Goal: Transaction & Acquisition: Purchase product/service

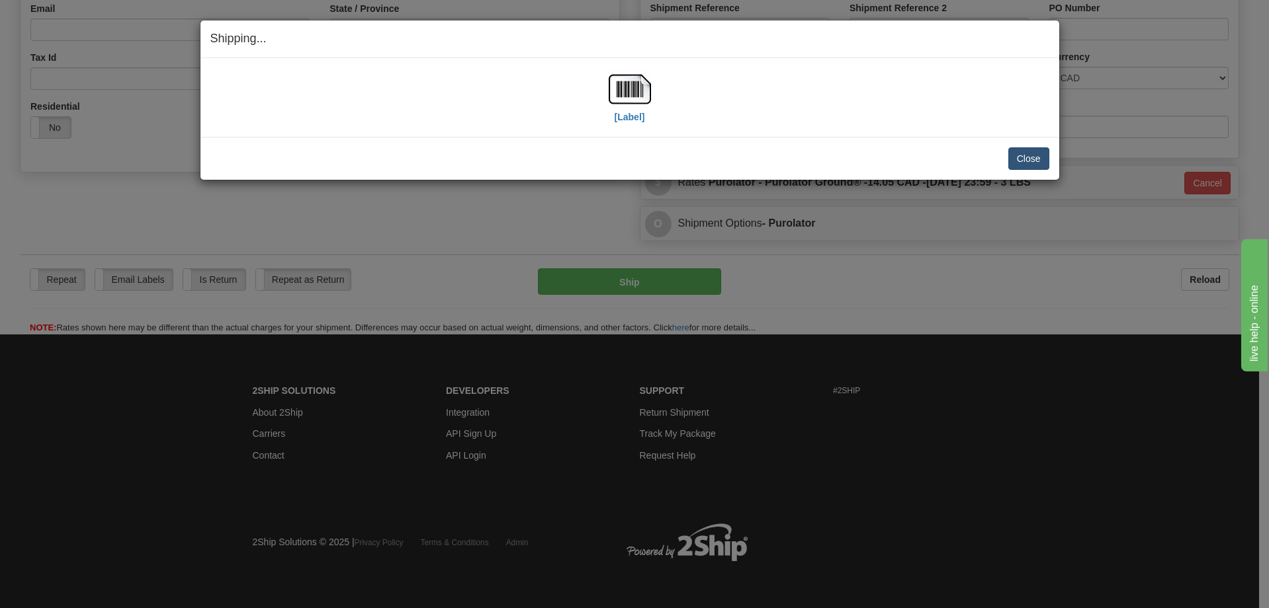
scroll to position [374, 0]
click at [1026, 163] on button "Close" at bounding box center [1028, 158] width 41 height 22
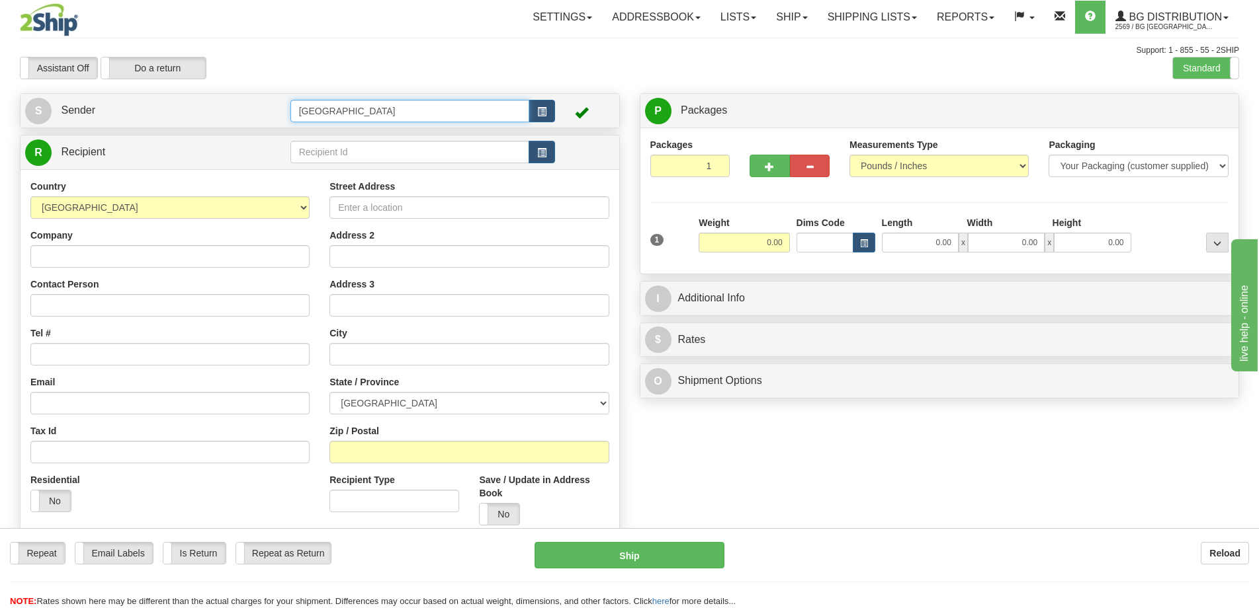
drag, startPoint x: 435, startPoint y: 105, endPoint x: 241, endPoint y: 103, distance: 193.8
click at [241, 103] on tr "S Sender [GEOGRAPHIC_DATA]" at bounding box center [319, 110] width 589 height 27
click at [1196, 72] on label "Standard" at bounding box center [1205, 68] width 65 height 21
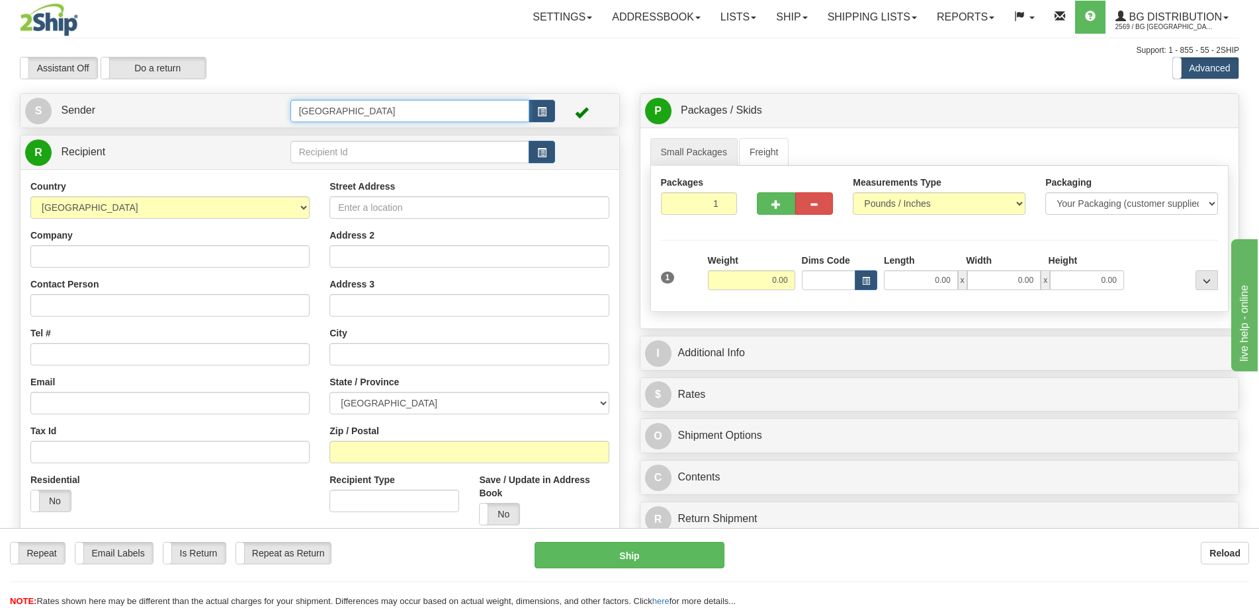
drag, startPoint x: 344, startPoint y: 105, endPoint x: 214, endPoint y: 109, distance: 129.7
click at [214, 109] on tr "S Sender [GEOGRAPHIC_DATA]" at bounding box center [319, 110] width 589 height 27
click at [334, 132] on div "8-10" at bounding box center [407, 131] width 226 height 15
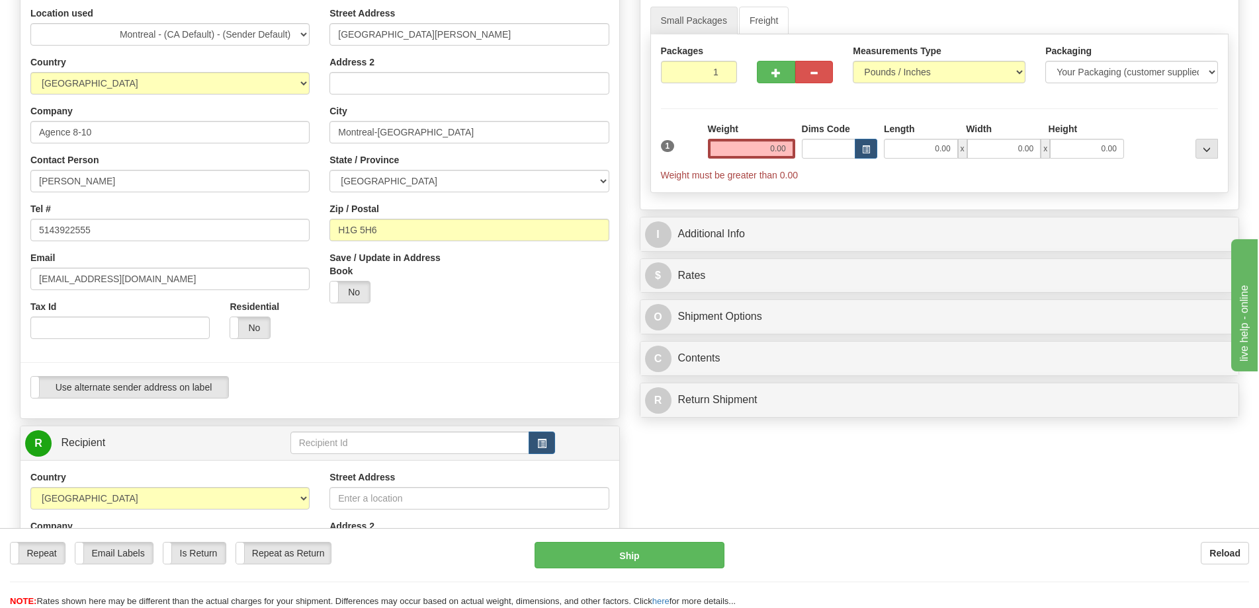
scroll to position [132, 0]
type input "8-10"
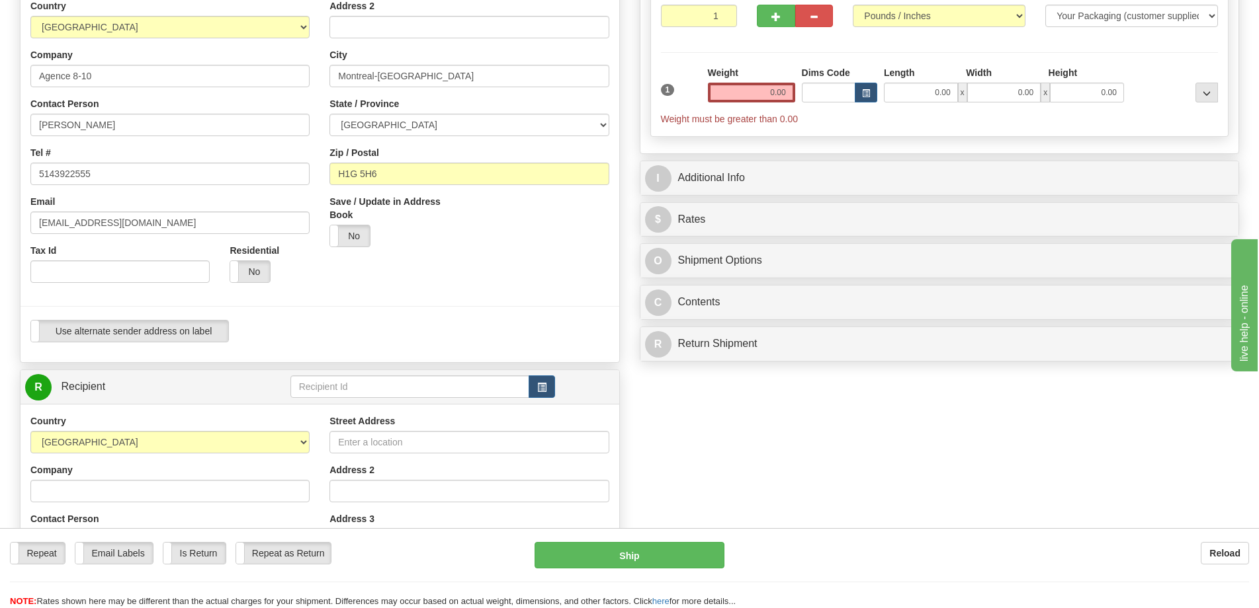
scroll to position [265, 0]
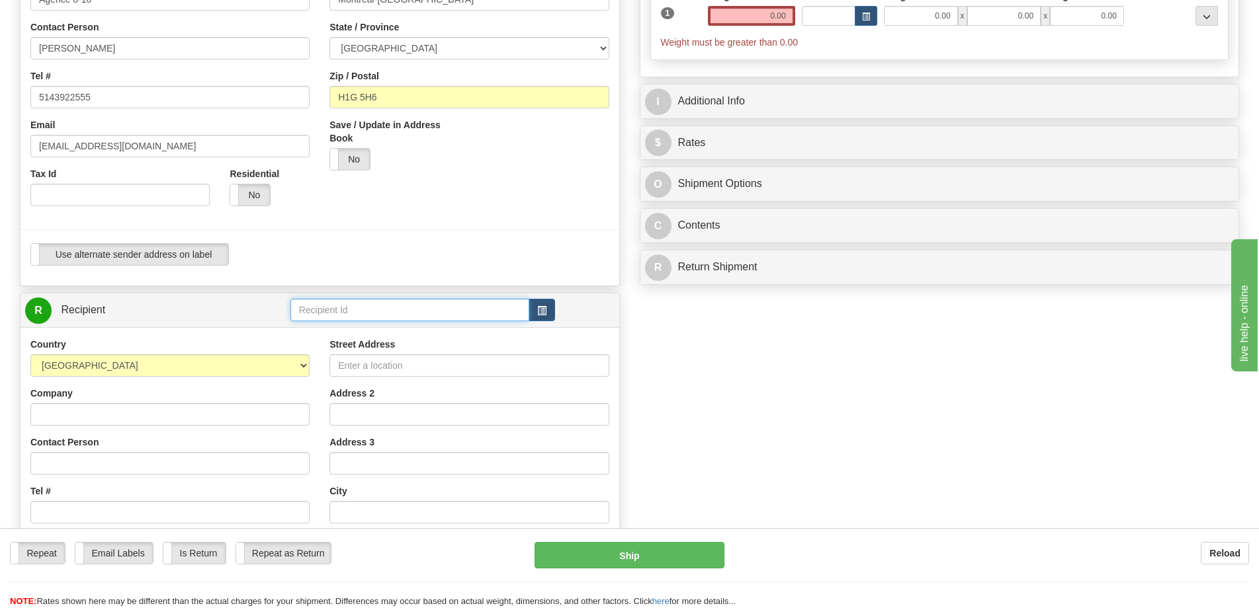
click at [372, 319] on input "text" at bounding box center [409, 310] width 239 height 22
drag, startPoint x: 380, startPoint y: 344, endPoint x: 388, endPoint y: 331, distance: 14.9
click at [388, 331] on ul "BG ST-BRUNO STANDARD METAL STRONGBAR" at bounding box center [409, 347] width 239 height 53
click at [388, 331] on div "BG ST-BRUNO" at bounding box center [407, 330] width 226 height 15
type input "BG ST-BRUNO"
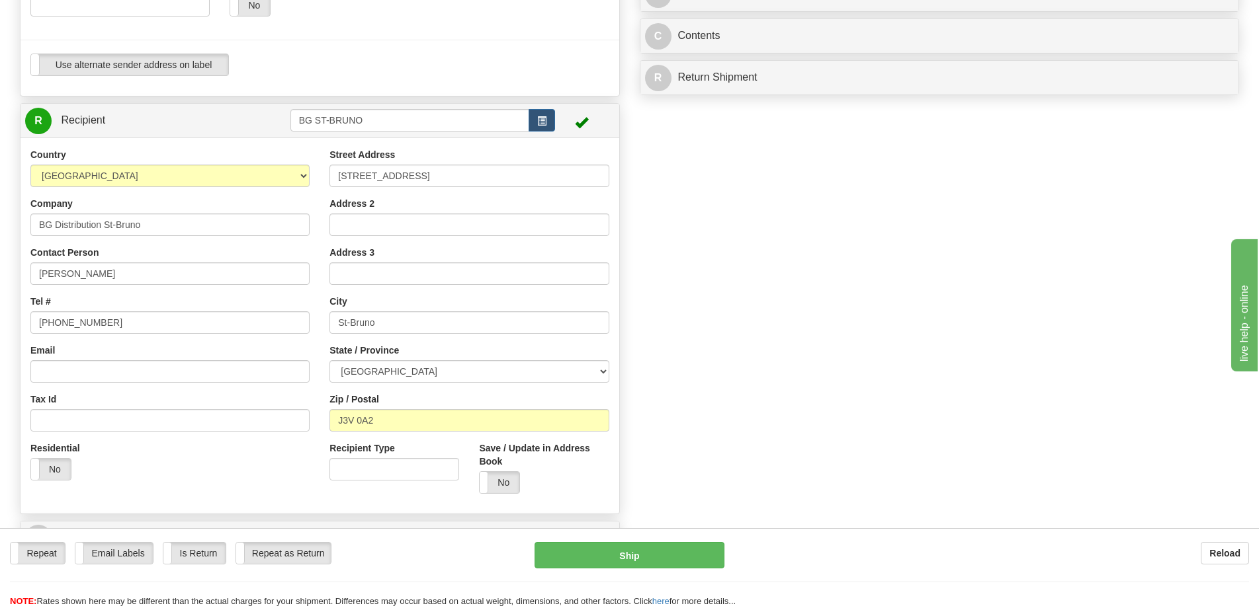
scroll to position [529, 0]
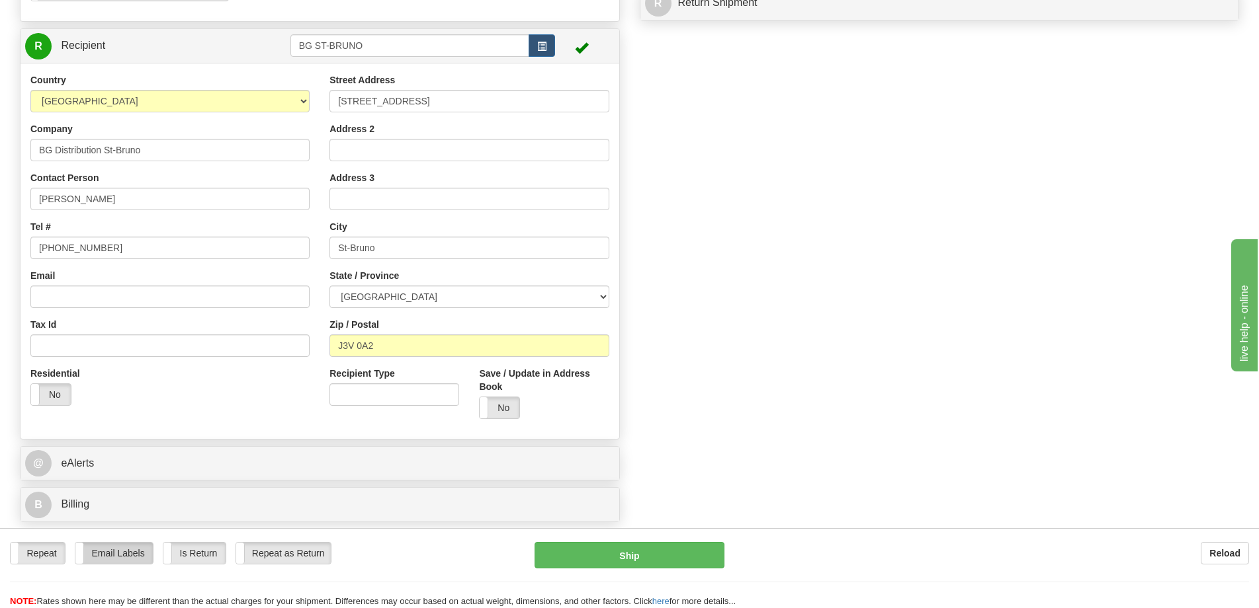
type input "0.00"
click at [122, 549] on label "Email Labels" at bounding box center [113, 553] width 77 height 21
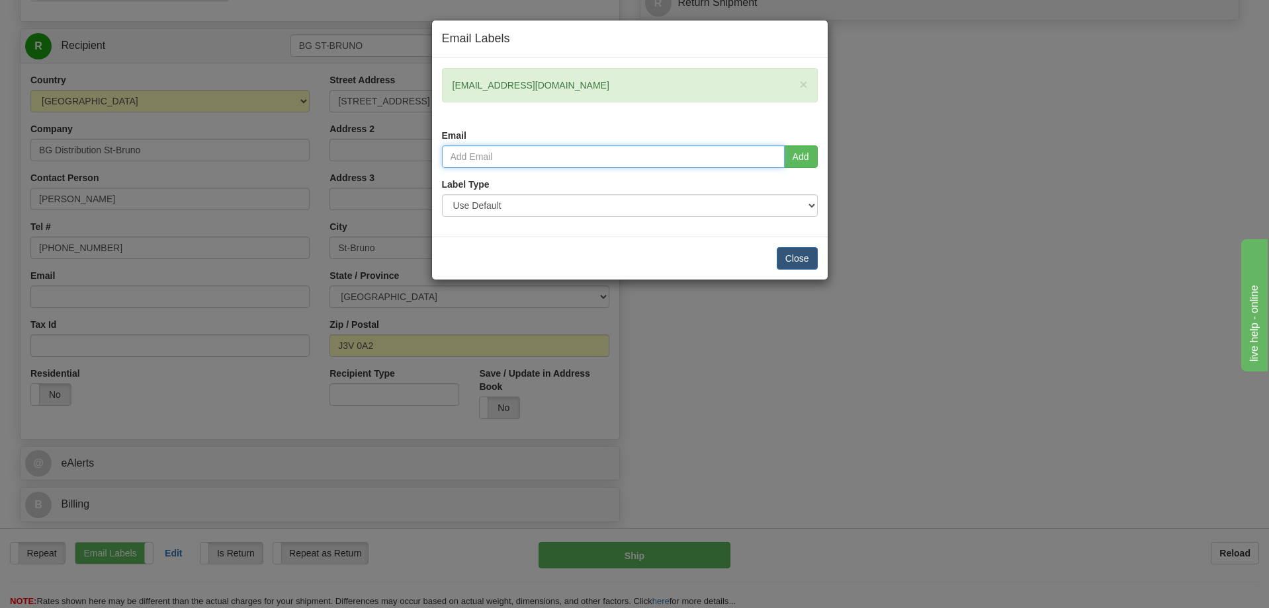
click at [601, 159] on input "email" at bounding box center [613, 157] width 343 height 22
type input "nvoyer@bgdistribution.ca"
click at [801, 159] on button "Add" at bounding box center [801, 157] width 34 height 22
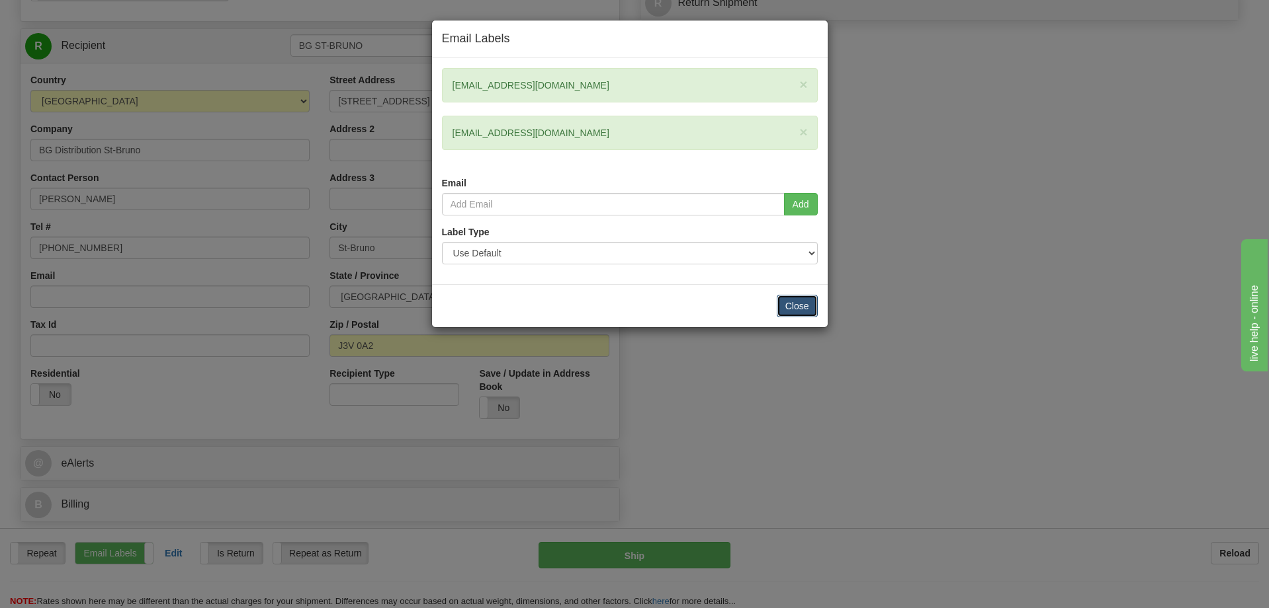
click at [799, 312] on button "Close" at bounding box center [796, 306] width 41 height 22
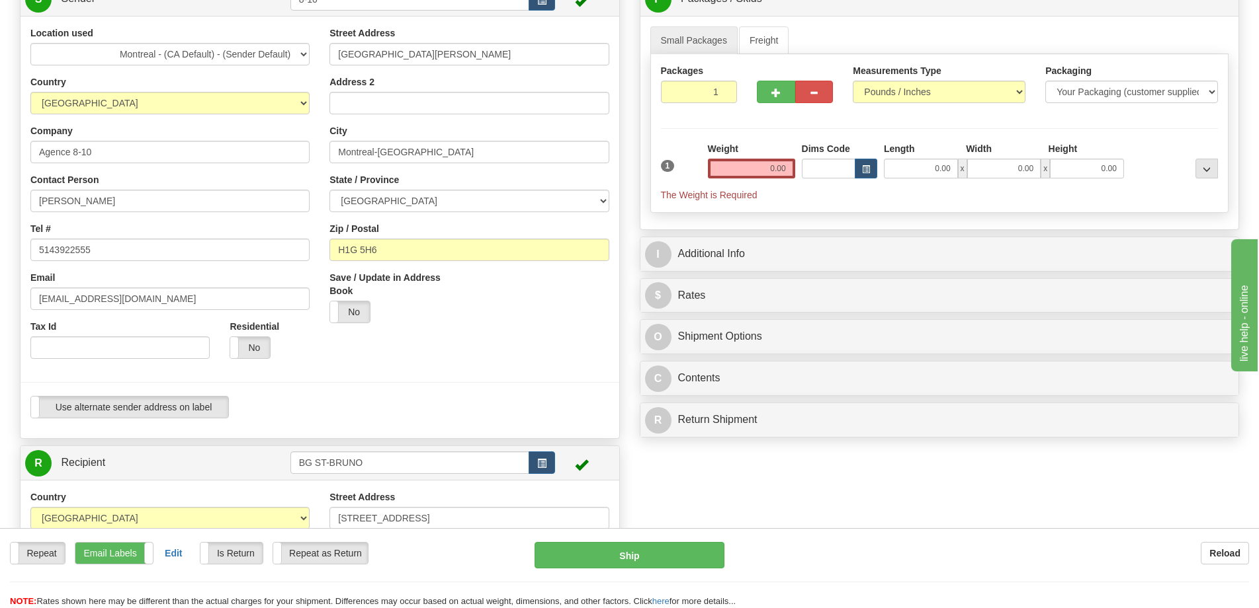
scroll to position [0, 0]
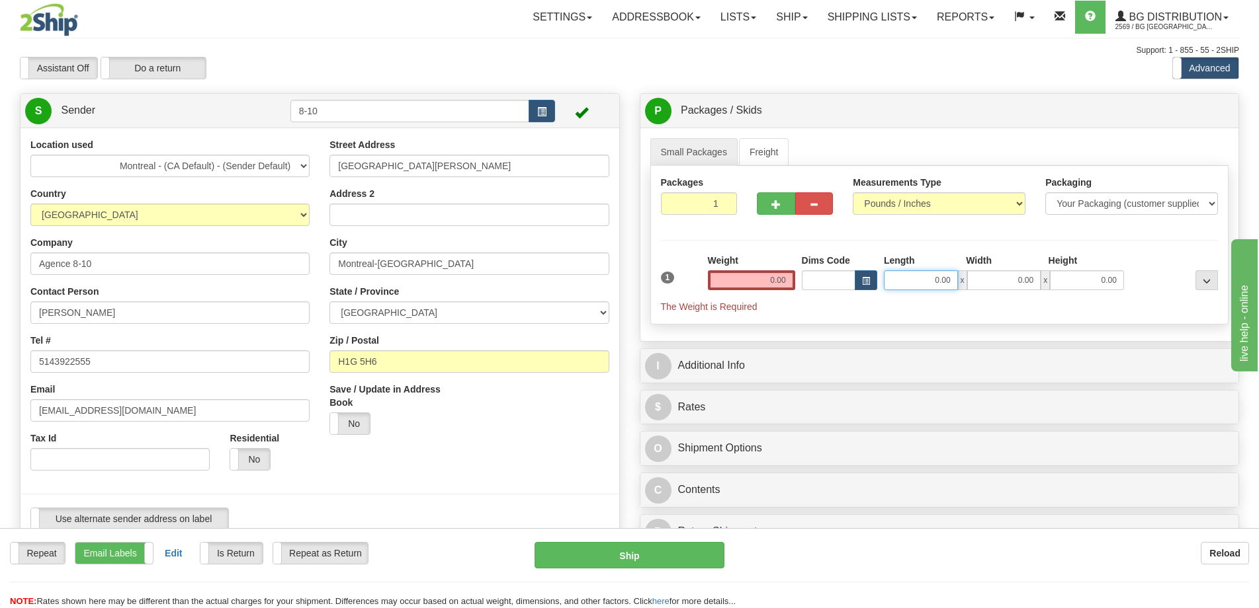
click at [933, 279] on input "0.00" at bounding box center [921, 281] width 74 height 20
type input "31.00"
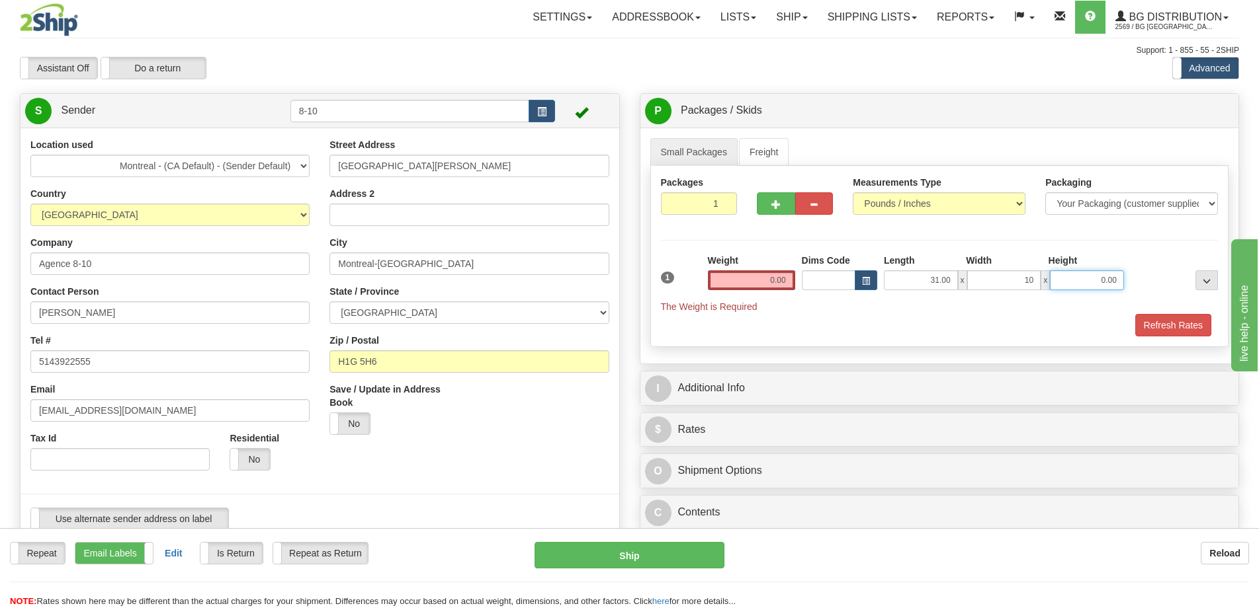
type input "10.00"
type input "1.00"
click at [753, 280] on input "0.00" at bounding box center [751, 281] width 87 height 20
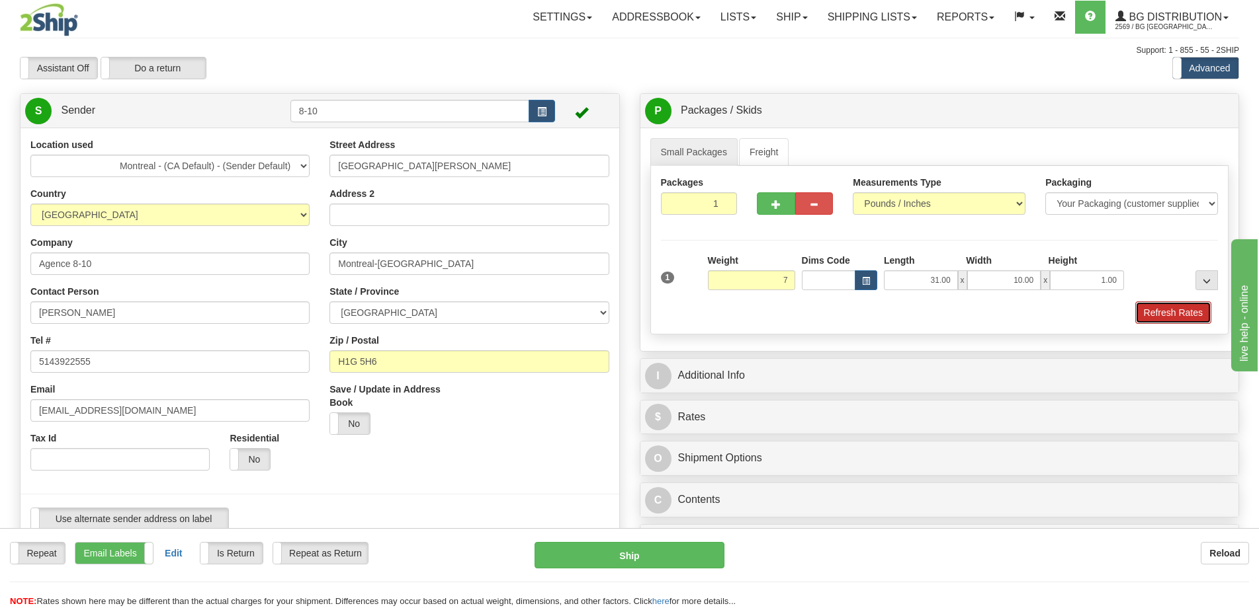
click at [1155, 310] on button "Refresh Rates" at bounding box center [1173, 313] width 76 height 22
type input "7.00"
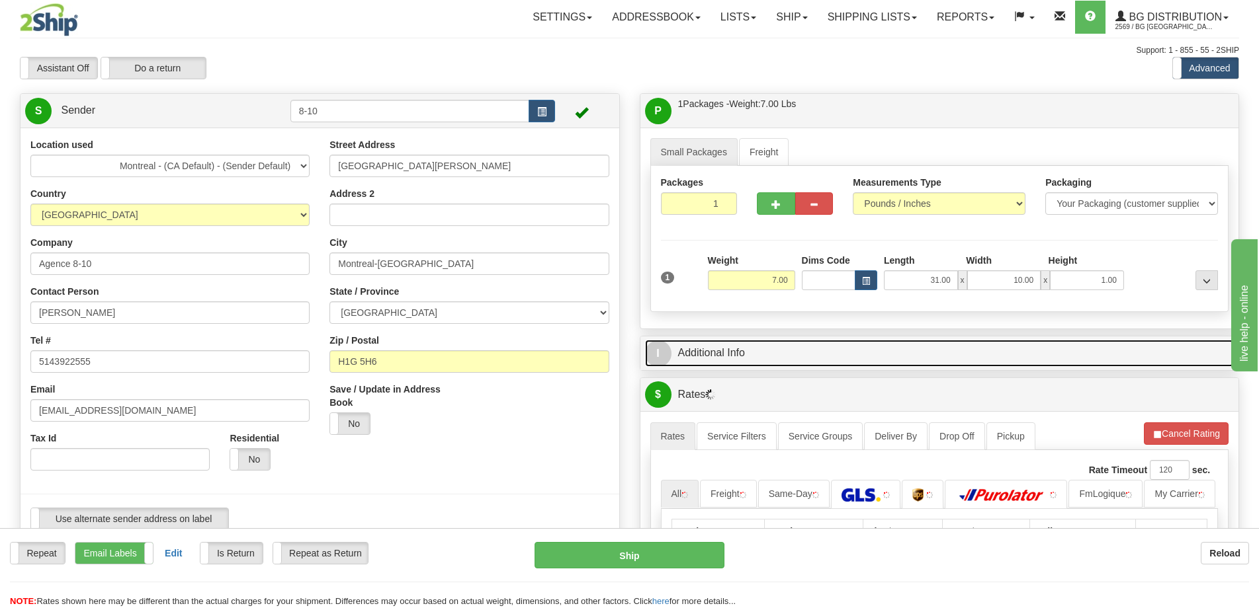
click at [1067, 349] on link "I Additional Info" at bounding box center [939, 353] width 589 height 27
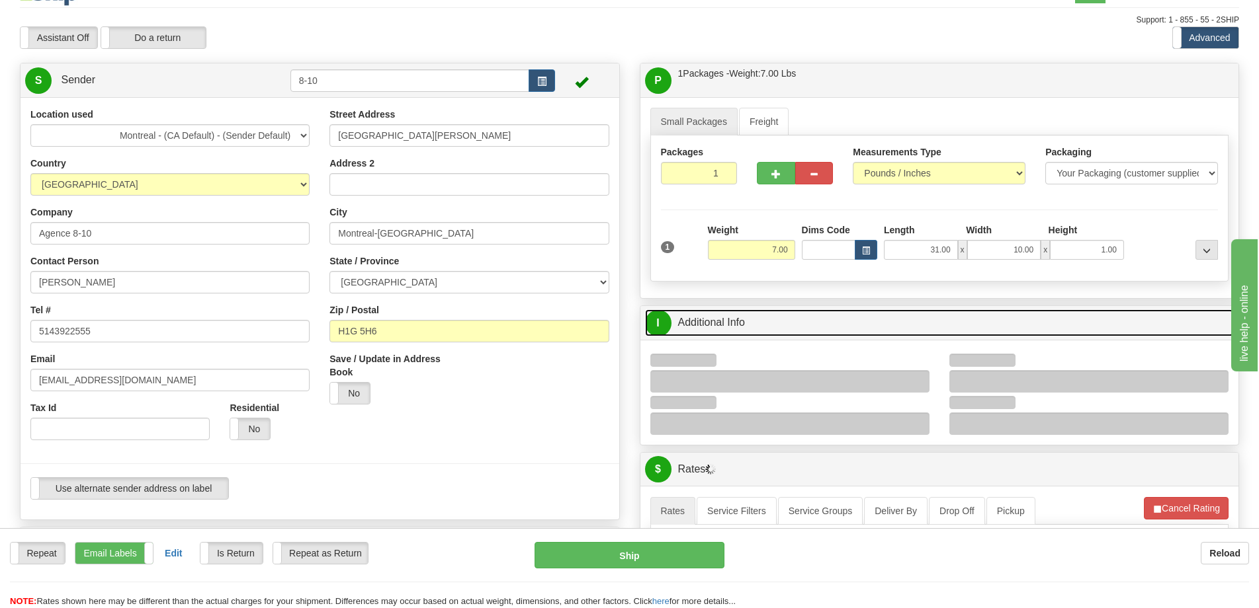
scroll to position [265, 0]
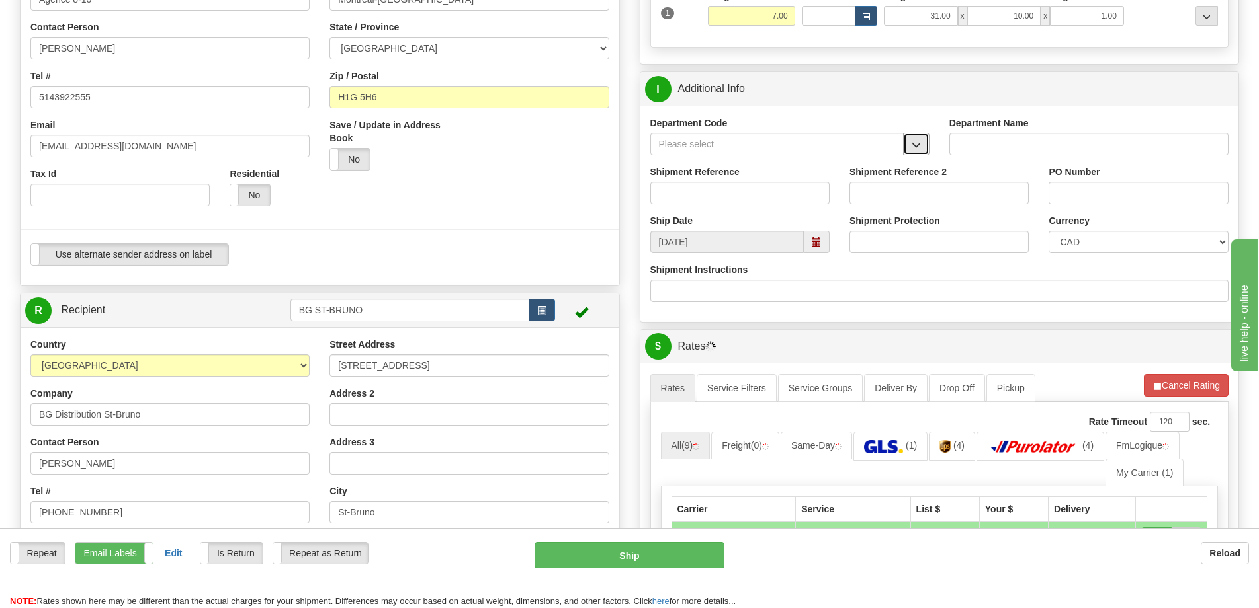
click at [921, 145] on button "button" at bounding box center [916, 144] width 26 height 22
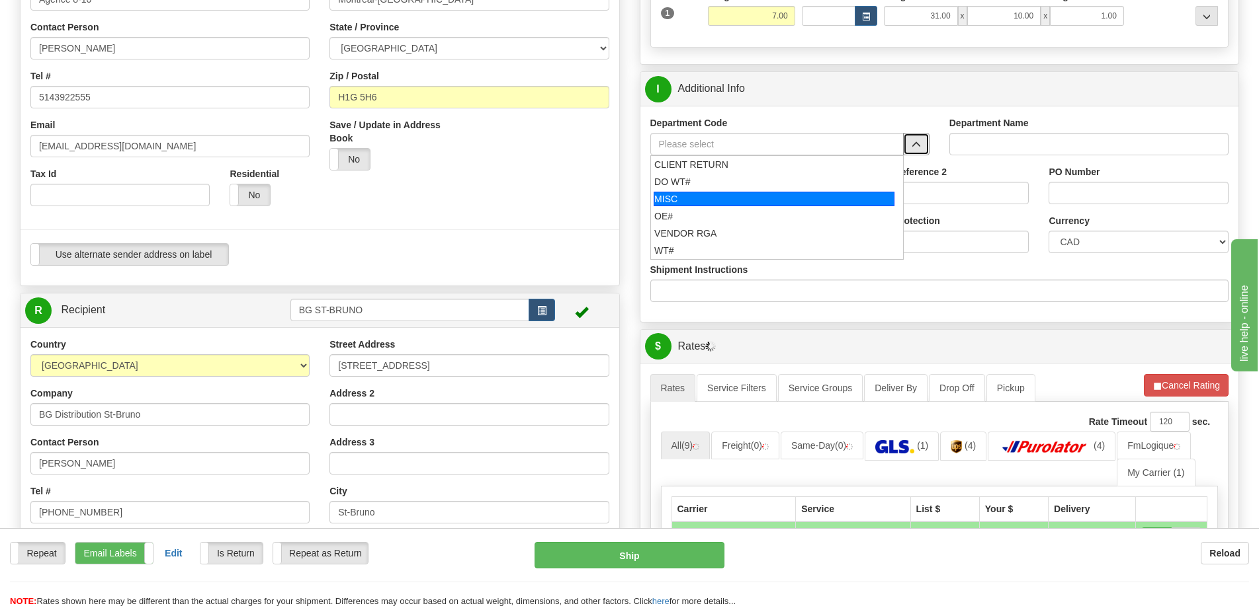
click at [726, 199] on div "MISC" at bounding box center [773, 199] width 241 height 15
type input "MISC"
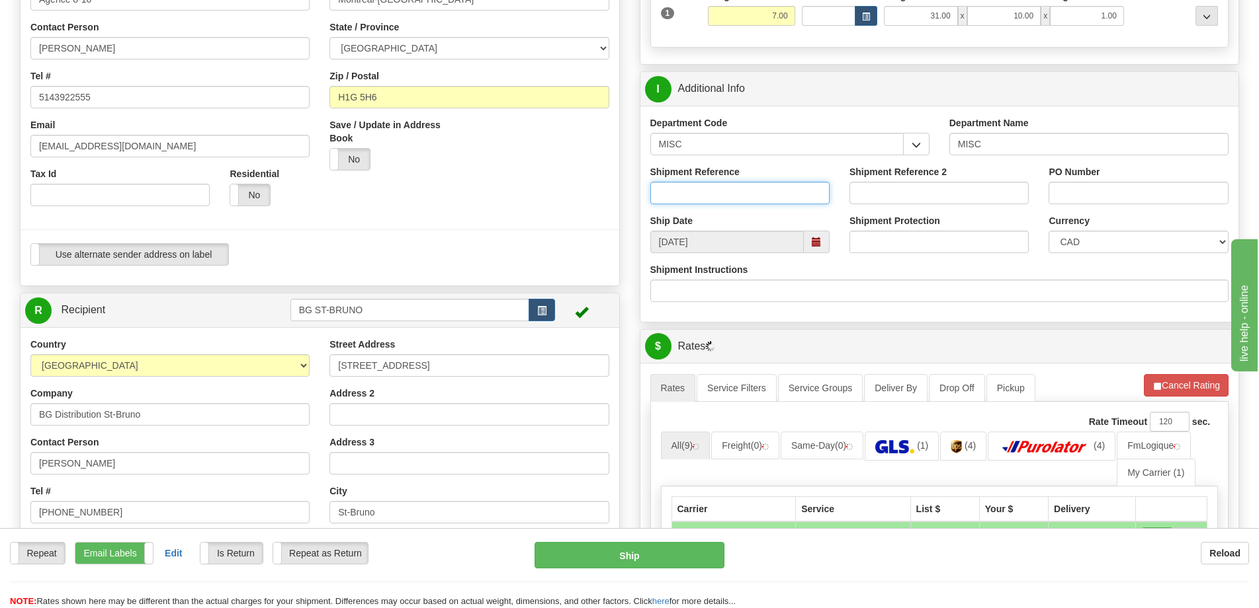
click at [719, 194] on input "Shipment Reference" at bounding box center [739, 193] width 179 height 22
type input "8001401-00"
click at [1122, 200] on input "PO Number" at bounding box center [1137, 193] width 179 height 22
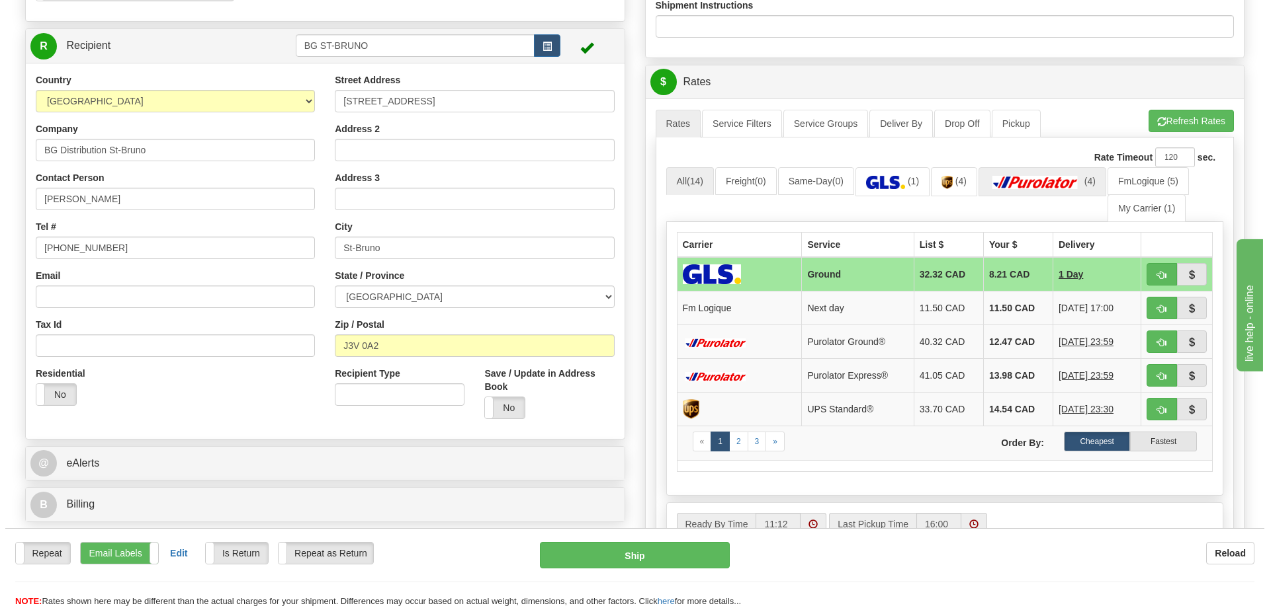
scroll to position [661, 0]
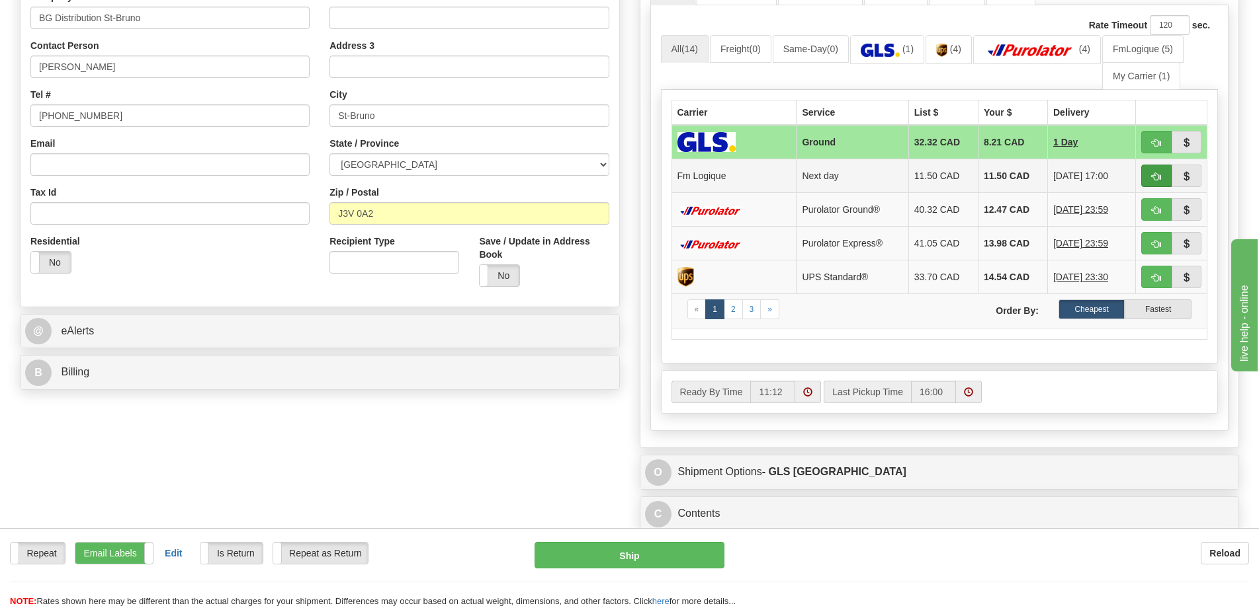
type input "."
click at [1156, 178] on span "button" at bounding box center [1155, 177] width 9 height 9
type input "jour"
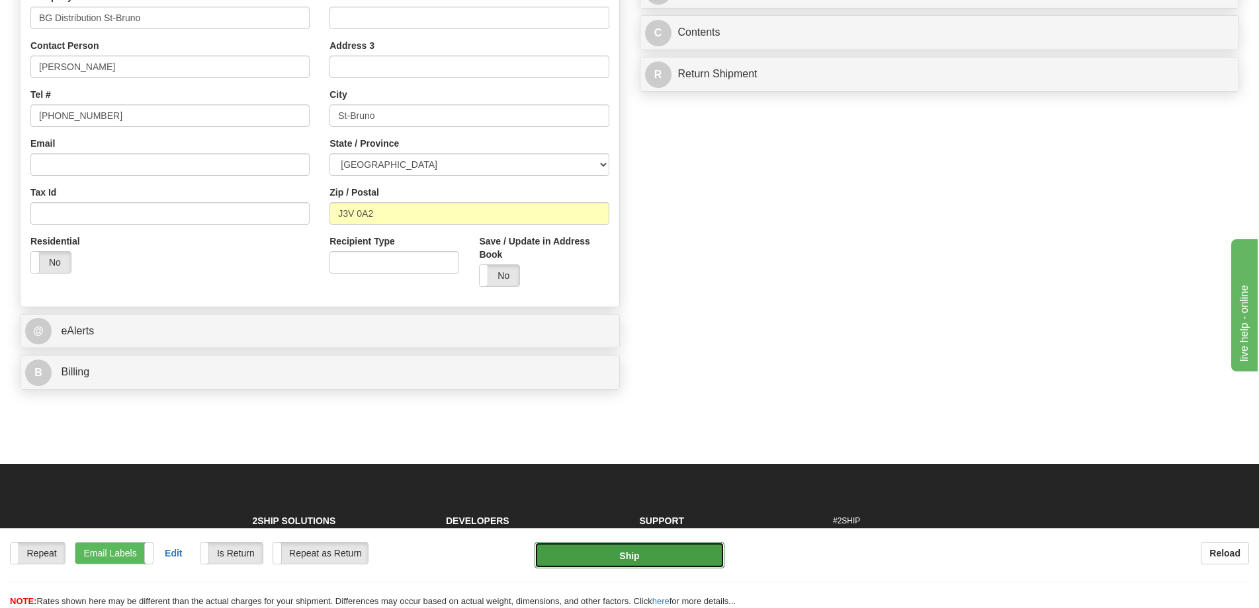
click at [647, 555] on button "Ship" at bounding box center [629, 555] width 190 height 26
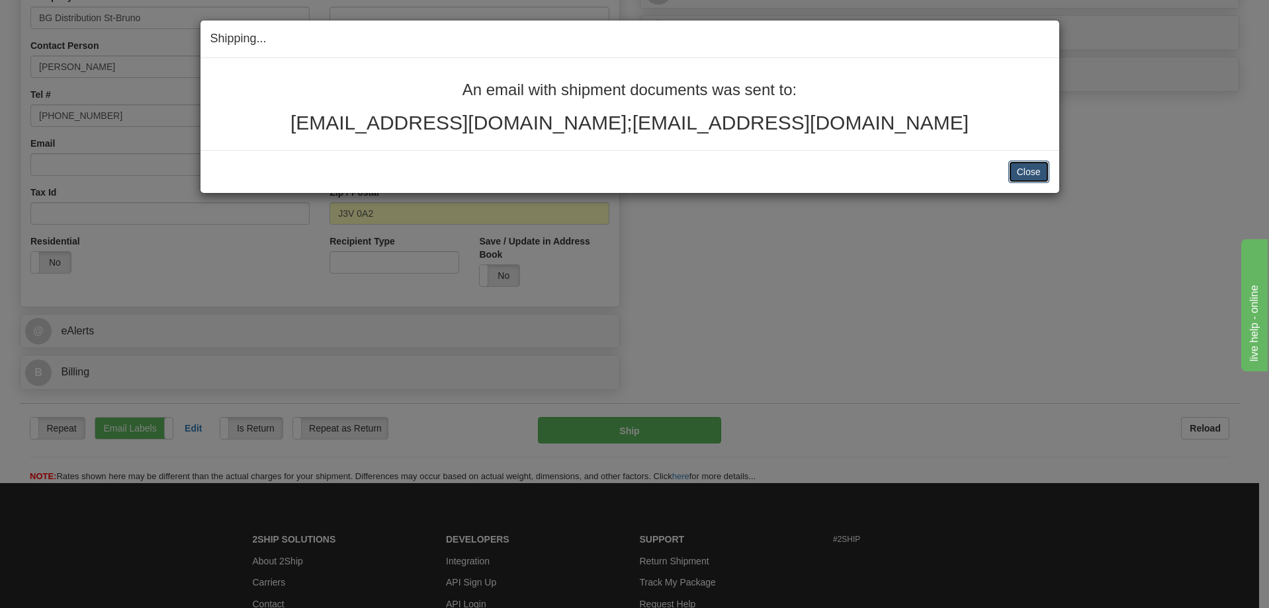
click at [1023, 170] on button "Close" at bounding box center [1028, 172] width 41 height 22
